Goal: Connect with others: Connect with others

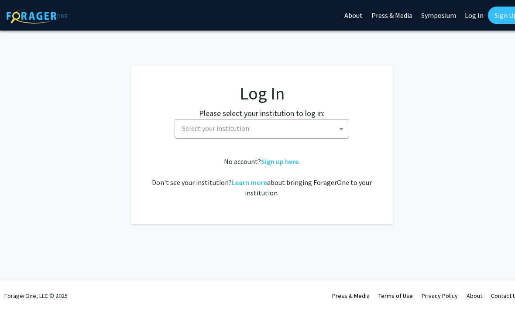
select select
click at [219, 125] on span "Select your institution" at bounding box center [215, 128] width 67 height 9
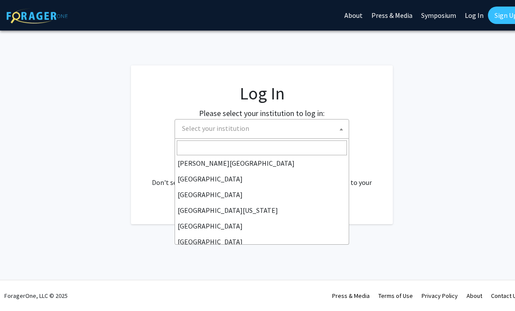
scroll to position [52, 0]
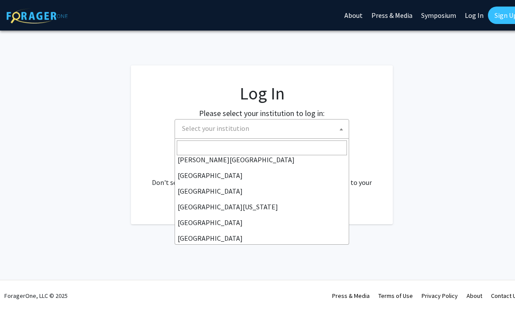
click at [192, 143] on input "Search" at bounding box center [262, 148] width 170 height 15
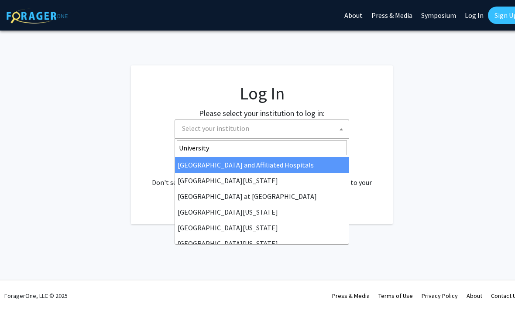
type input "University o"
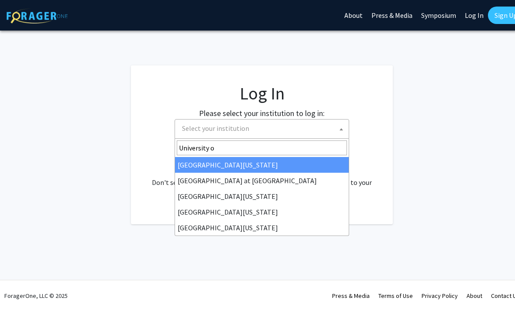
select select "13"
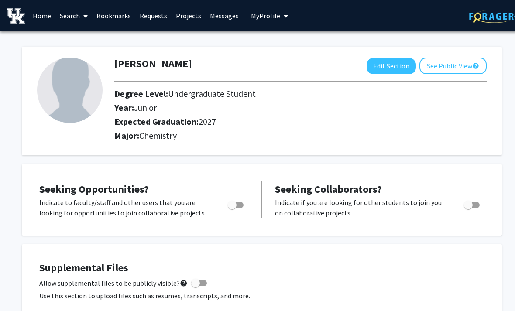
scroll to position [72, 0]
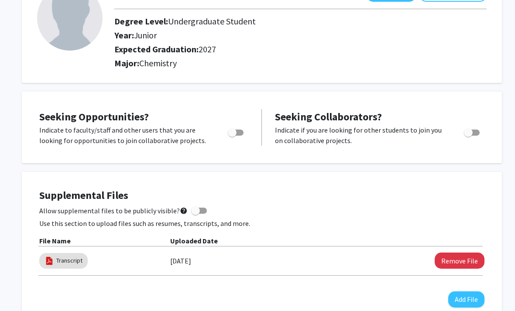
click at [128, 141] on p "Indicate to faculty/staff and other users that you are looking for opportunitie…" at bounding box center [125, 135] width 172 height 21
click at [230, 133] on span "Toggle" at bounding box center [232, 132] width 9 height 9
click at [232, 136] on input "Are you actively seeking opportunities?" at bounding box center [232, 136] width 0 height 0
checkbox input "true"
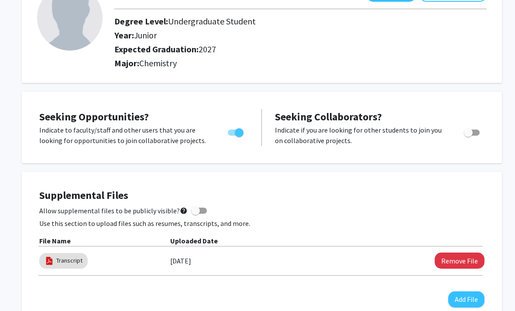
click at [78, 129] on p "Indicate to faculty/staff and other users that you are looking for opportunitie…" at bounding box center [125, 135] width 172 height 21
click at [79, 154] on div "Seeking Opportunities? Indicate to faculty/staff and other users that you are l…" at bounding box center [262, 128] width 480 height 72
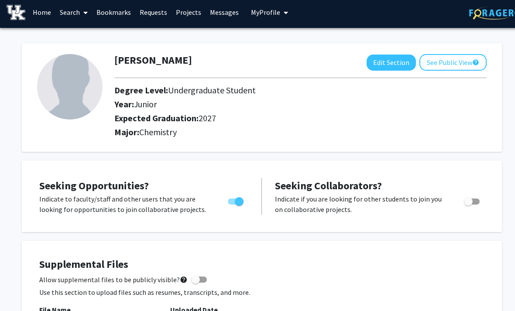
scroll to position [0, 0]
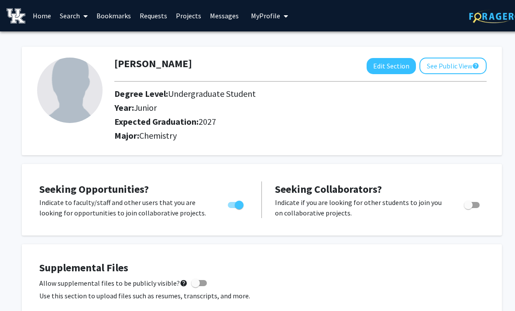
click at [94, 178] on div "Seeking Opportunities? Indicate to faculty/staff and other users that you are l…" at bounding box center [262, 200] width 463 height 54
click at [75, 90] on img at bounding box center [70, 91] width 66 height 66
click at [455, 69] on button "See Public View help" at bounding box center [453, 66] width 67 height 17
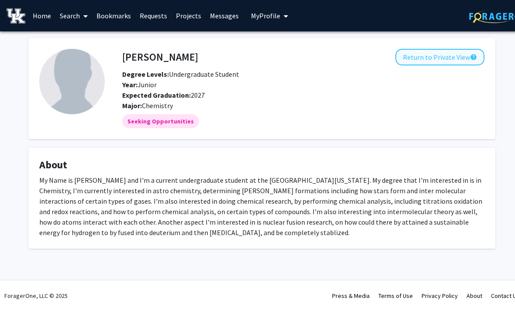
click at [445, 63] on button "Return to Private View help" at bounding box center [440, 57] width 89 height 17
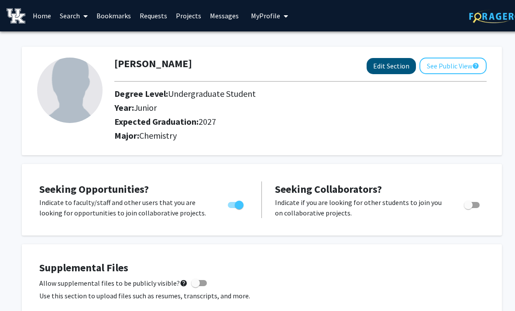
click at [386, 71] on button "Edit Section" at bounding box center [391, 66] width 49 height 16
select select "junior"
select select "2027"
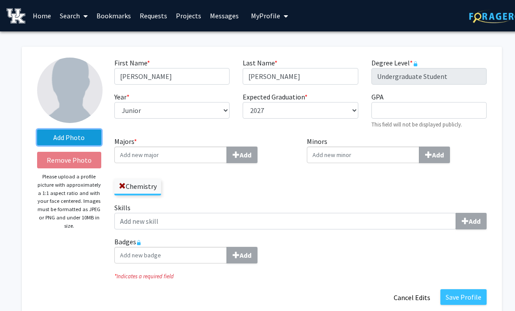
click at [54, 134] on label "Add Photo" at bounding box center [69, 138] width 64 height 16
click at [0, 0] on input "Add Photo" at bounding box center [0, 0] width 0 height 0
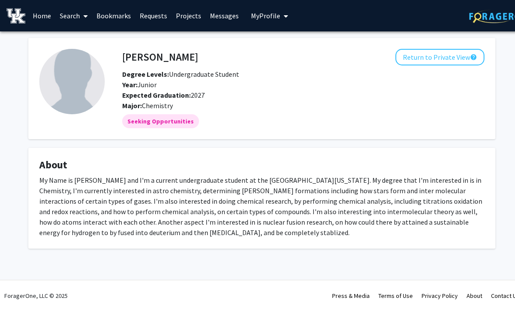
click at [185, 18] on link "Projects" at bounding box center [189, 15] width 34 height 31
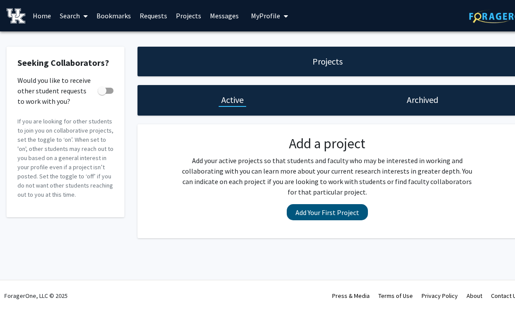
click at [307, 214] on button "Add Your First Project" at bounding box center [327, 212] width 81 height 16
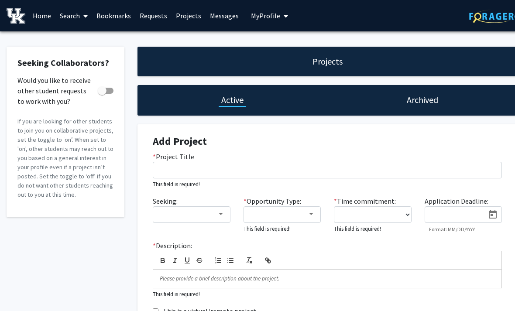
scroll to position [54, 0]
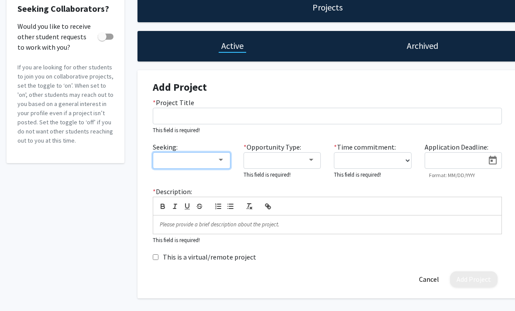
click at [170, 160] on div at bounding box center [188, 160] width 59 height 10
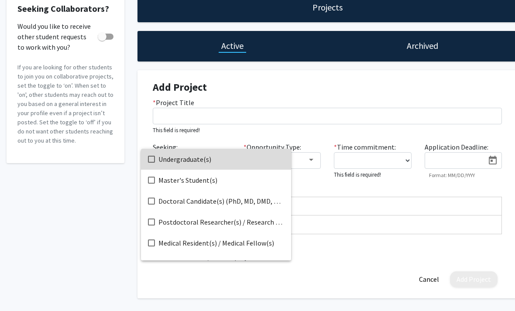
click at [158, 161] on mat-option "Undergraduate(s)" at bounding box center [216, 159] width 150 height 21
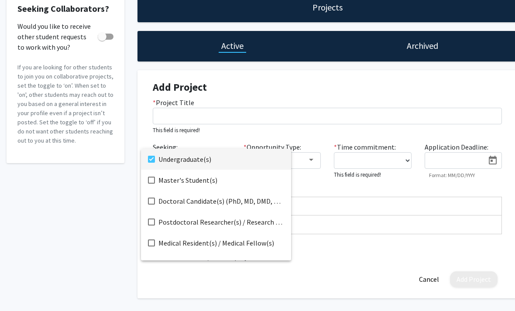
click at [309, 188] on div at bounding box center [257, 155] width 515 height 311
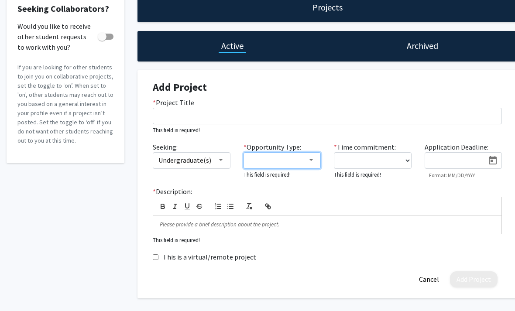
click at [302, 159] on div at bounding box center [278, 160] width 59 height 10
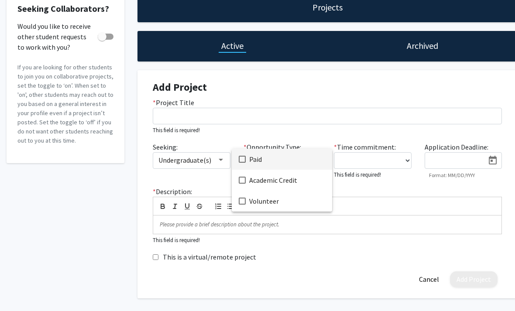
click at [269, 221] on div at bounding box center [257, 155] width 515 height 311
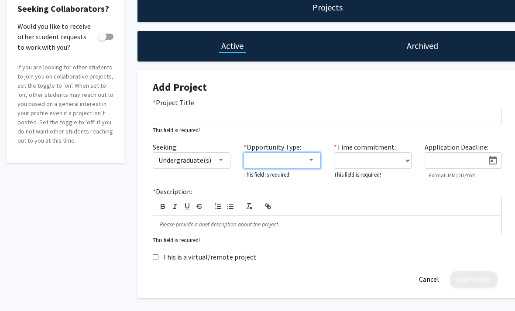
click at [280, 159] on div at bounding box center [278, 160] width 59 height 10
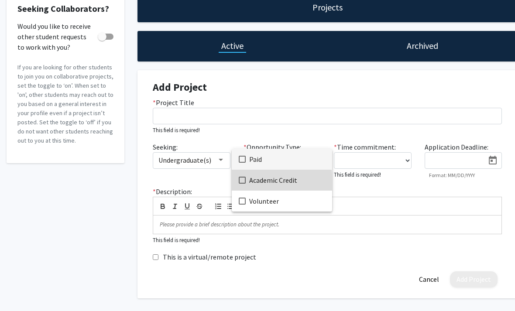
click at [249, 183] on mat-option "Academic Credit" at bounding box center [282, 180] width 100 height 21
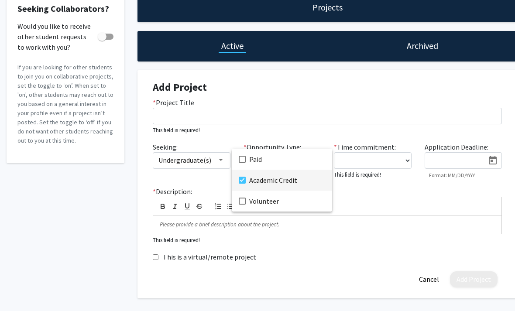
click at [350, 152] on div at bounding box center [257, 155] width 515 height 311
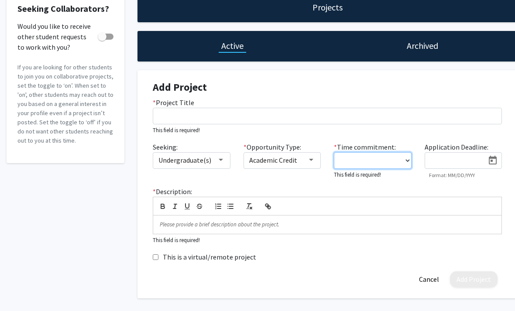
click at [352, 159] on select "0 - 5 hours/week 5 - 10 hours/week 10 - 15 hours/week 15 - 20 hours/week 20 - 3…" at bounding box center [373, 160] width 78 height 17
select select "5 - 10"
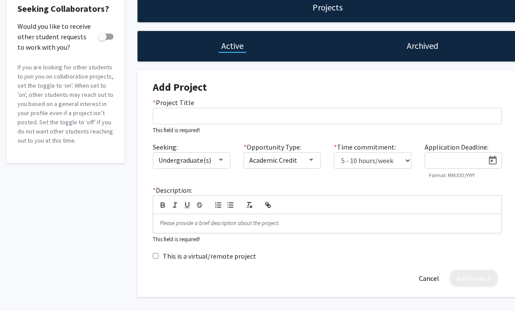
click at [478, 163] on input at bounding box center [457, 161] width 55 height 8
click at [309, 78] on div "Add Project * Project Title This field is required! Seeking: Undergraduate(s) *…" at bounding box center [327, 183] width 367 height 227
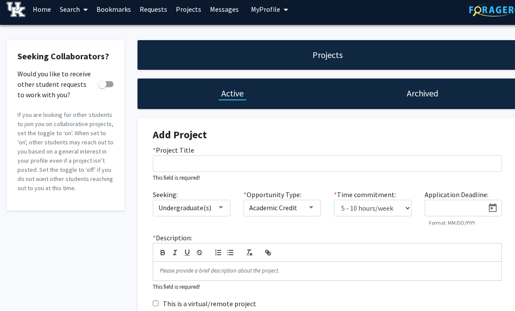
scroll to position [0, 0]
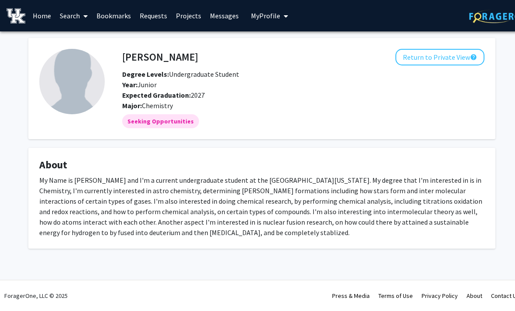
click at [150, 12] on link "Requests" at bounding box center [153, 15] width 36 height 31
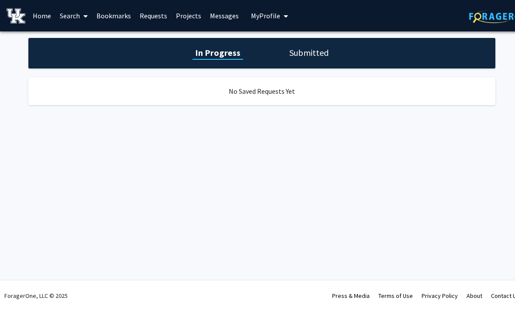
click at [232, 90] on div "No Saved Requests Yet" at bounding box center [261, 91] width 467 height 28
click at [294, 57] on h1 "Submitted" at bounding box center [309, 53] width 45 height 12
click at [207, 55] on h1 "In Progress" at bounding box center [216, 53] width 47 height 12
click at [216, 21] on link "Messages" at bounding box center [225, 15] width 38 height 31
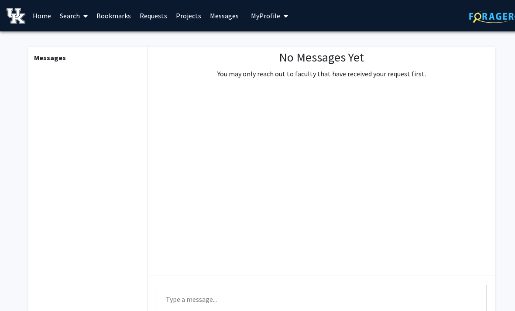
click at [178, 20] on link "Projects" at bounding box center [189, 15] width 34 height 31
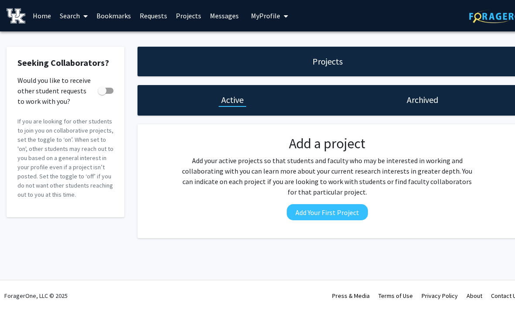
click at [146, 18] on link "Requests" at bounding box center [153, 15] width 36 height 31
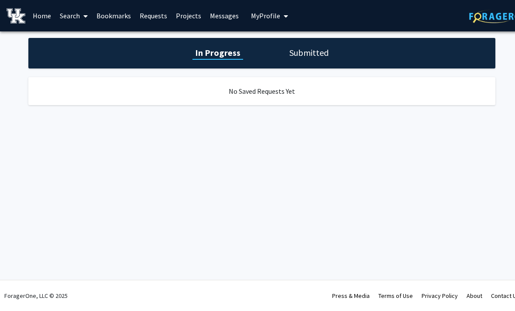
click at [146, 18] on link "Requests" at bounding box center [153, 15] width 36 height 31
click at [108, 12] on link "Bookmarks" at bounding box center [113, 15] width 43 height 31
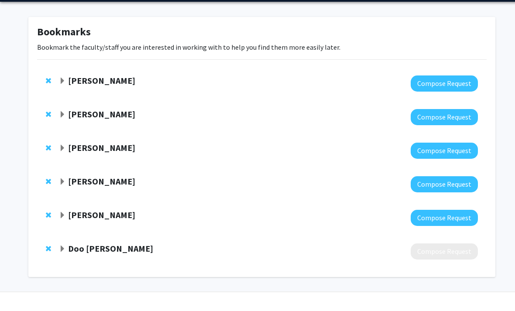
scroll to position [12, 0]
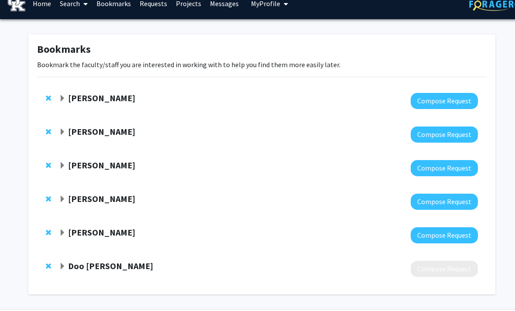
click at [88, 261] on strong "Doo Young Kim" at bounding box center [110, 266] width 85 height 11
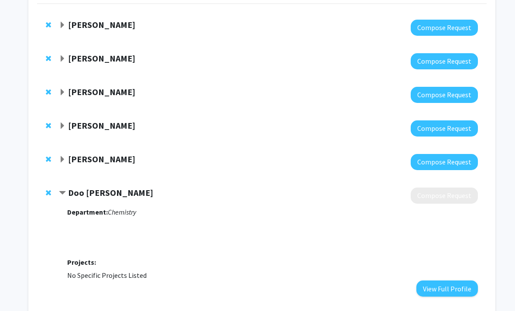
scroll to position [93, 0]
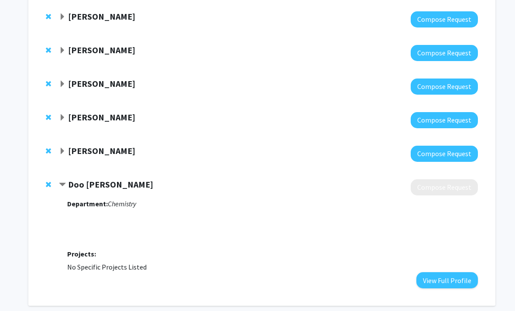
click at [455, 196] on div "Department: Chemistry Projects: No Specific Projects Listed View Full Profile" at bounding box center [272, 242] width 411 height 93
click at [466, 196] on div "Department: Chemistry Projects: No Specific Projects Listed View Full Profile" at bounding box center [272, 242] width 411 height 93
click at [70, 175] on div "Doo Young Kim Compose Request Department: Chemistry Projects: No Specific Proje…" at bounding box center [262, 234] width 450 height 127
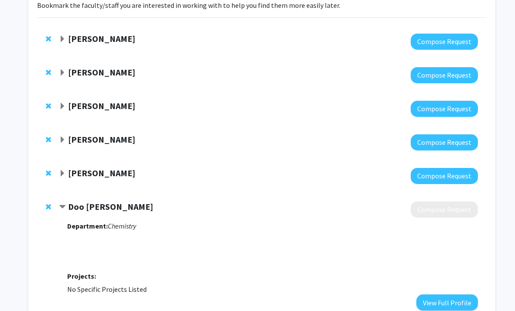
scroll to position [71, 0]
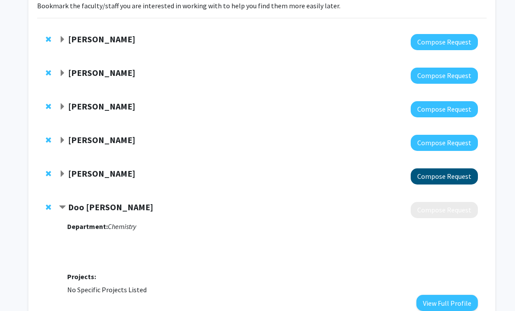
click at [470, 176] on button "Compose Request" at bounding box center [444, 177] width 67 height 16
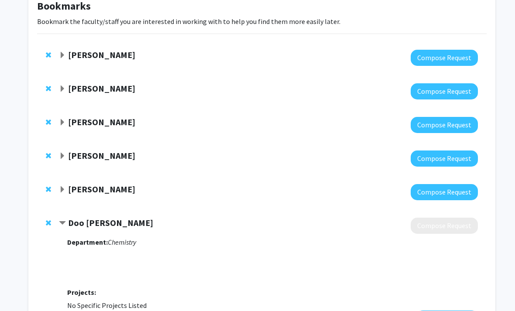
scroll to position [55, 0]
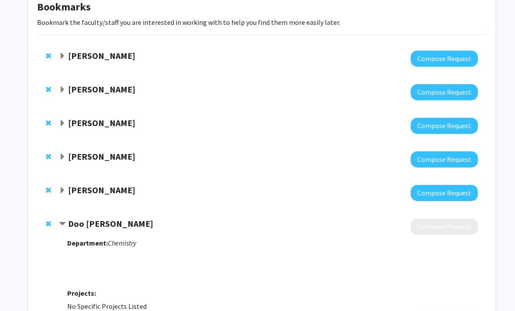
click at [90, 222] on strong "Doo Young Kim" at bounding box center [110, 223] width 85 height 11
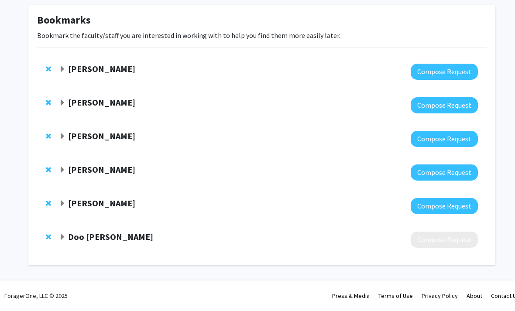
scroll to position [40, 0]
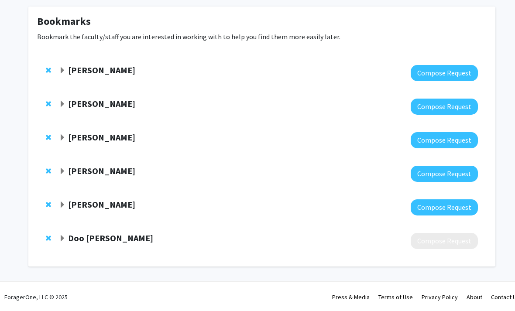
click at [86, 169] on strong "Ronald Wilhelm" at bounding box center [101, 171] width 67 height 11
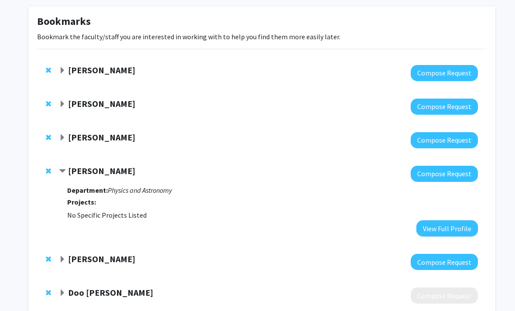
click at [79, 172] on strong "Ronald Wilhelm" at bounding box center [101, 171] width 67 height 11
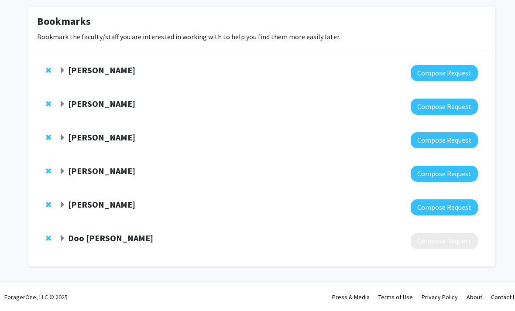
click at [92, 199] on strong "Chad Risko" at bounding box center [101, 204] width 67 height 11
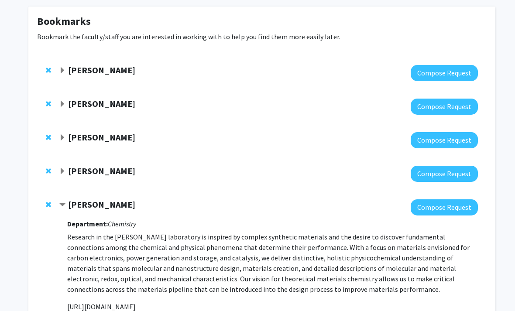
click at [77, 141] on strong "Robert Grossman" at bounding box center [101, 137] width 67 height 11
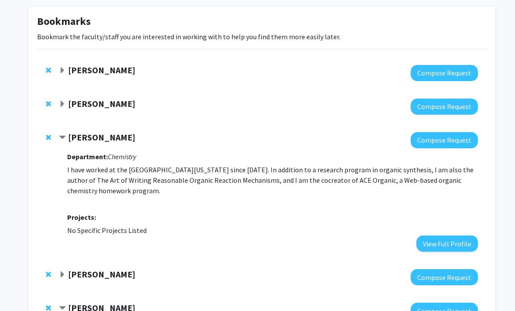
click at [76, 134] on strong "Robert Grossman" at bounding box center [101, 137] width 67 height 11
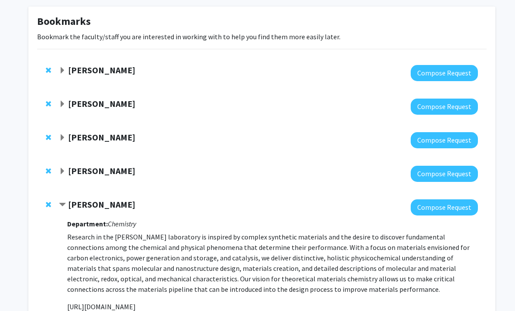
click at [76, 93] on div "Shahnawaz Rather Compose Request" at bounding box center [262, 107] width 450 height 34
click at [82, 103] on strong "[PERSON_NAME]" at bounding box center [101, 103] width 67 height 11
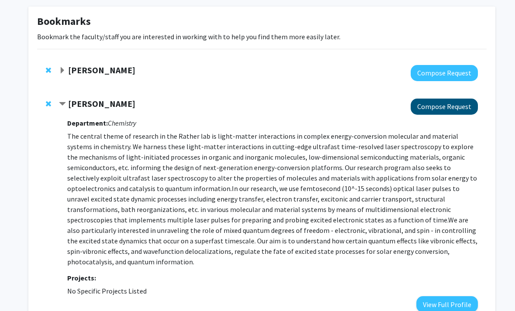
click at [454, 110] on button "Compose Request" at bounding box center [444, 107] width 67 height 16
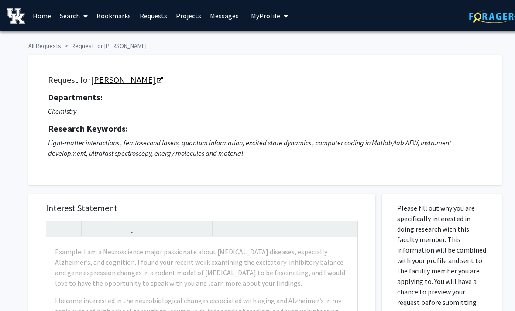
click at [160, 80] on link "[PERSON_NAME]" at bounding box center [126, 79] width 71 height 11
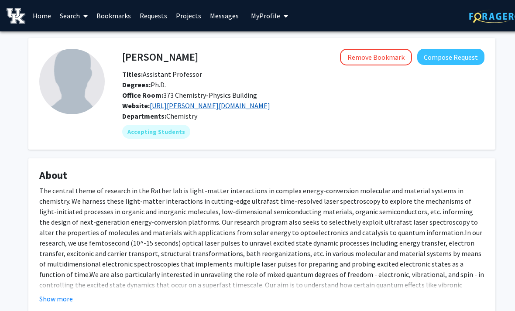
click at [160, 104] on link "[URL][PERSON_NAME][DOMAIN_NAME]" at bounding box center [210, 105] width 121 height 9
